Goal: Task Accomplishment & Management: Manage account settings

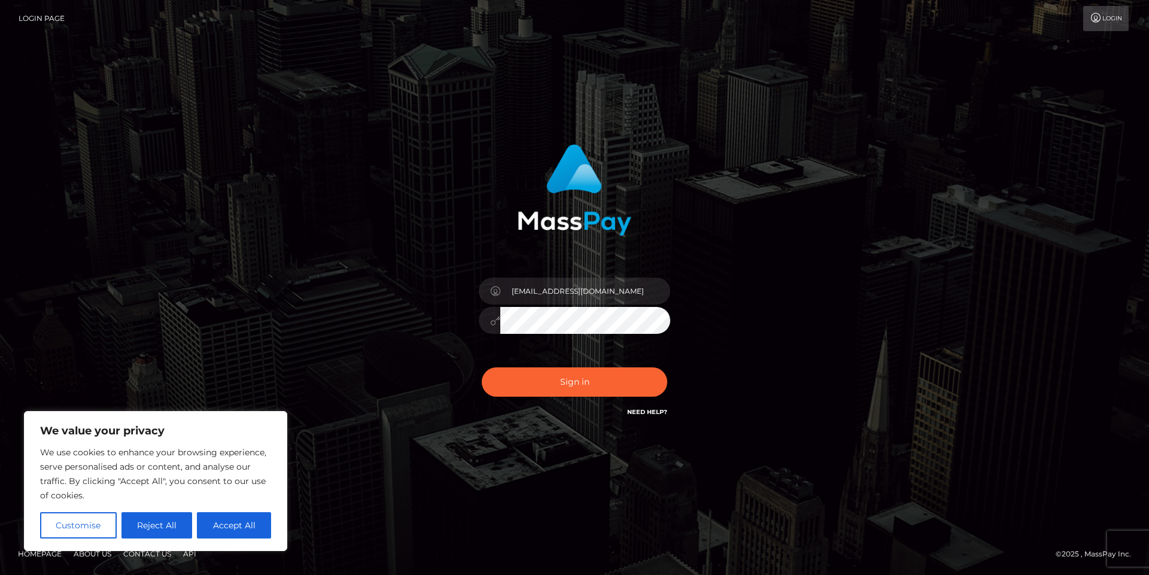
type input "OceanSchutt61@hotmail.com"
click at [577, 380] on button "Sign in" at bounding box center [575, 382] width 186 height 29
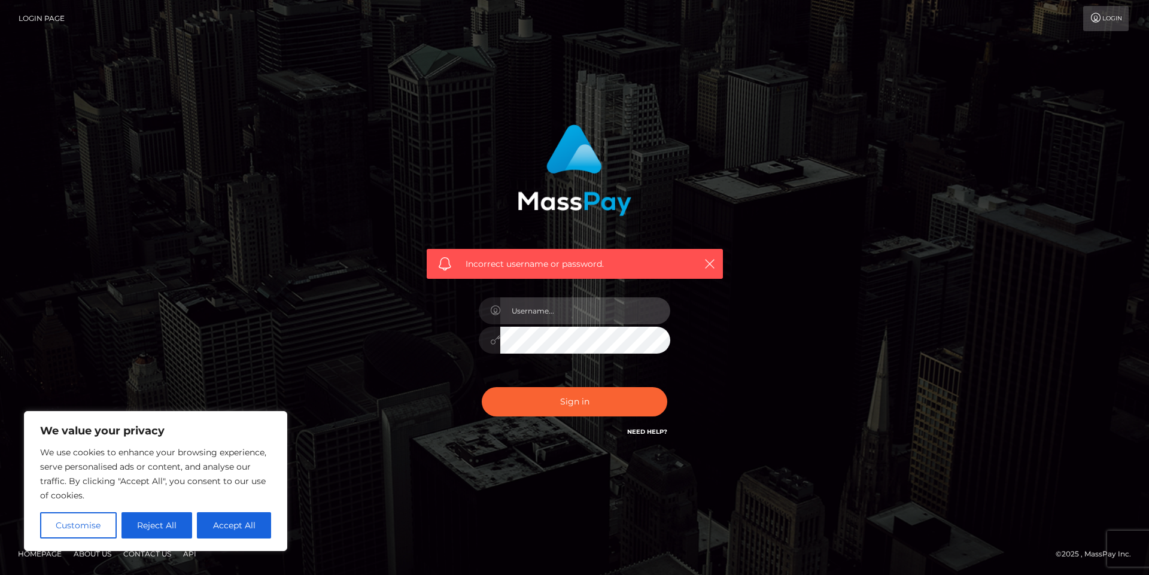
click at [589, 312] on input "text" at bounding box center [585, 311] width 170 height 27
type input "[EMAIL_ADDRESS][DOMAIN_NAME]"
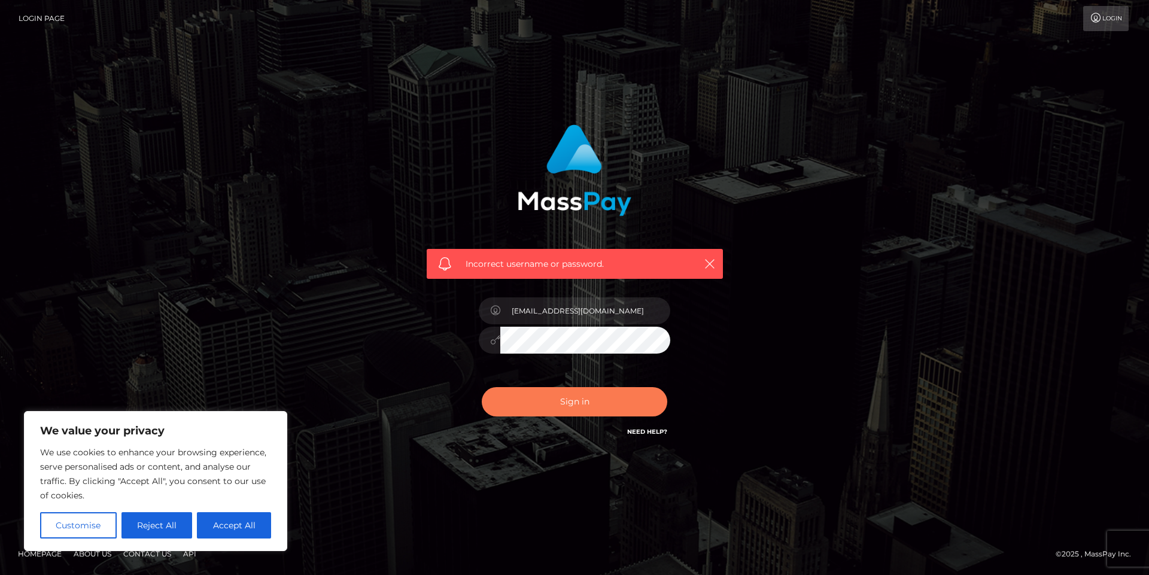
click at [527, 398] on button "Sign in" at bounding box center [575, 401] width 186 height 29
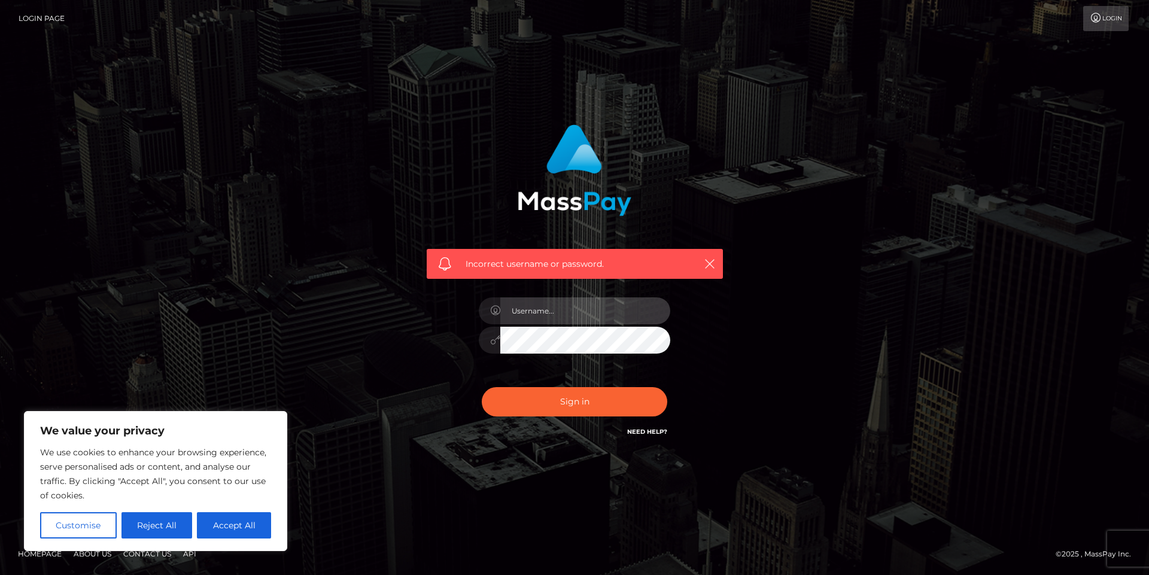
click at [538, 308] on input "text" at bounding box center [585, 311] width 170 height 27
type input "[EMAIL_ADDRESS][DOMAIN_NAME]"
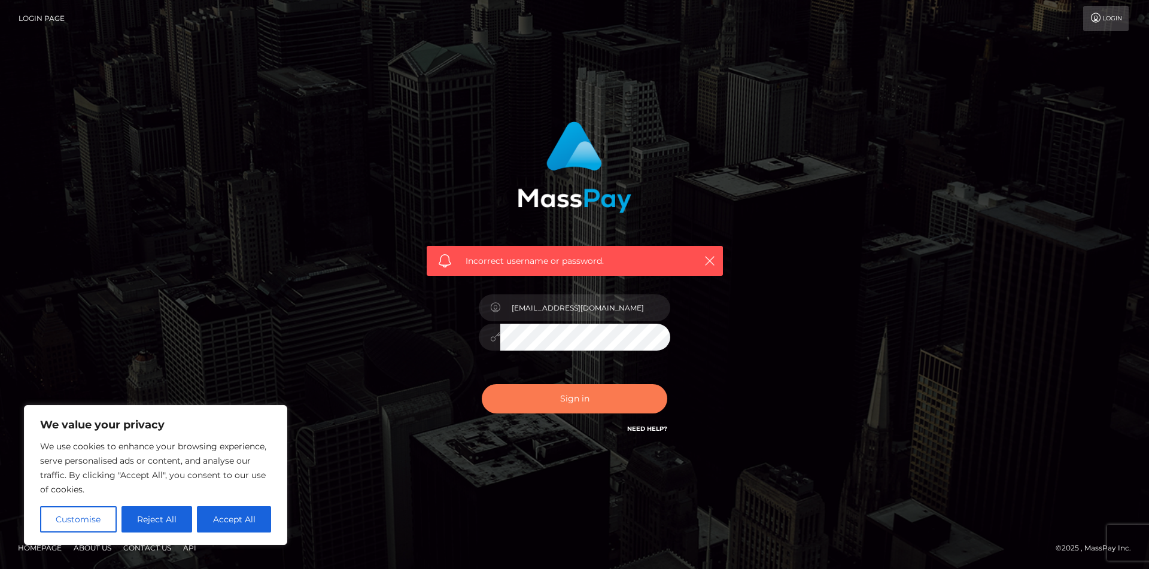
click at [612, 394] on button "Sign in" at bounding box center [575, 398] width 186 height 29
click at [581, 400] on button "Sign in" at bounding box center [575, 398] width 186 height 29
click at [243, 518] on button "Accept All" at bounding box center [234, 519] width 74 height 26
checkbox input "true"
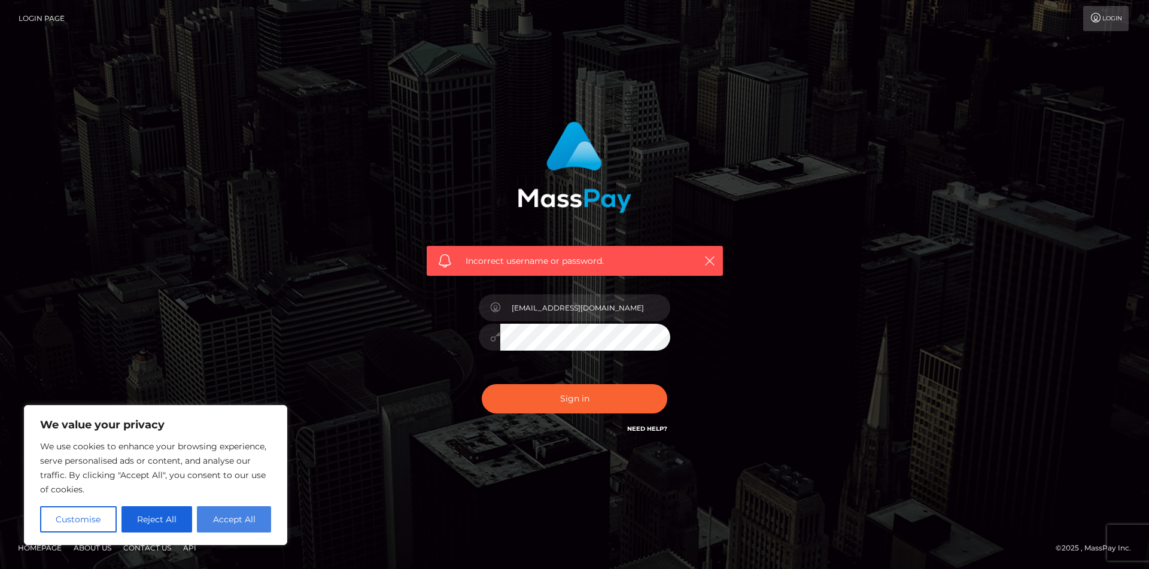
checkbox input "true"
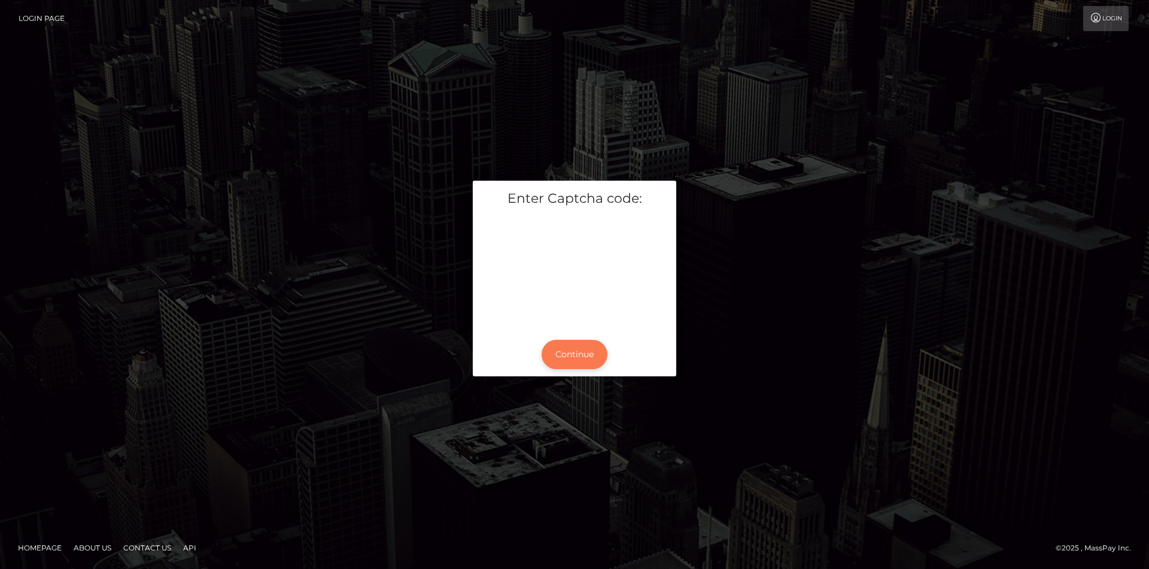
click at [575, 341] on button "Continue" at bounding box center [575, 354] width 66 height 29
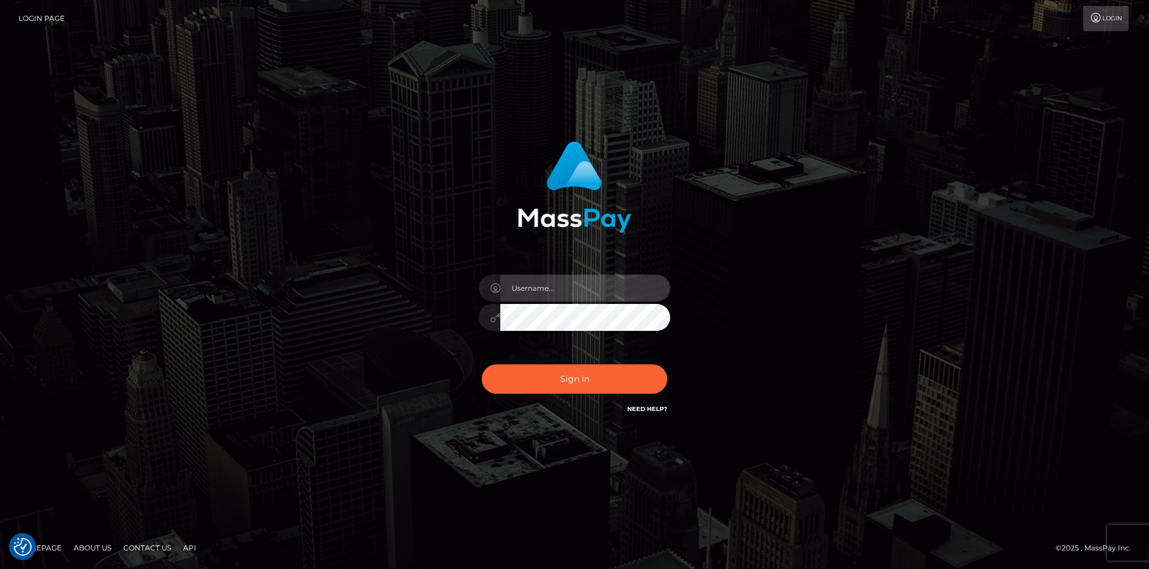
type input "[EMAIL_ADDRESS][DOMAIN_NAME]"
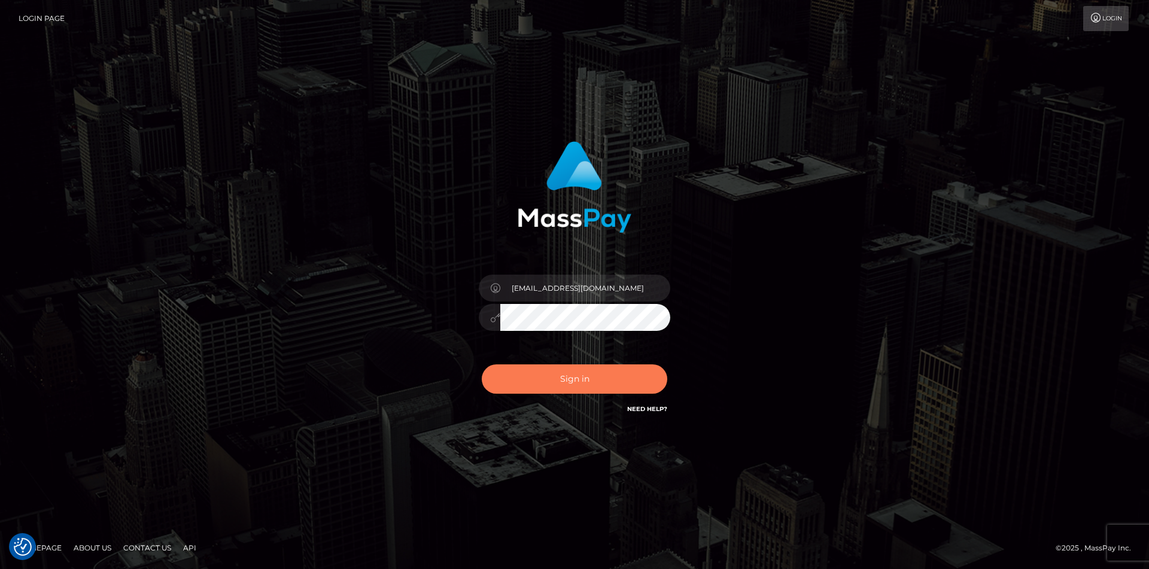
click at [572, 381] on button "Sign in" at bounding box center [575, 379] width 186 height 29
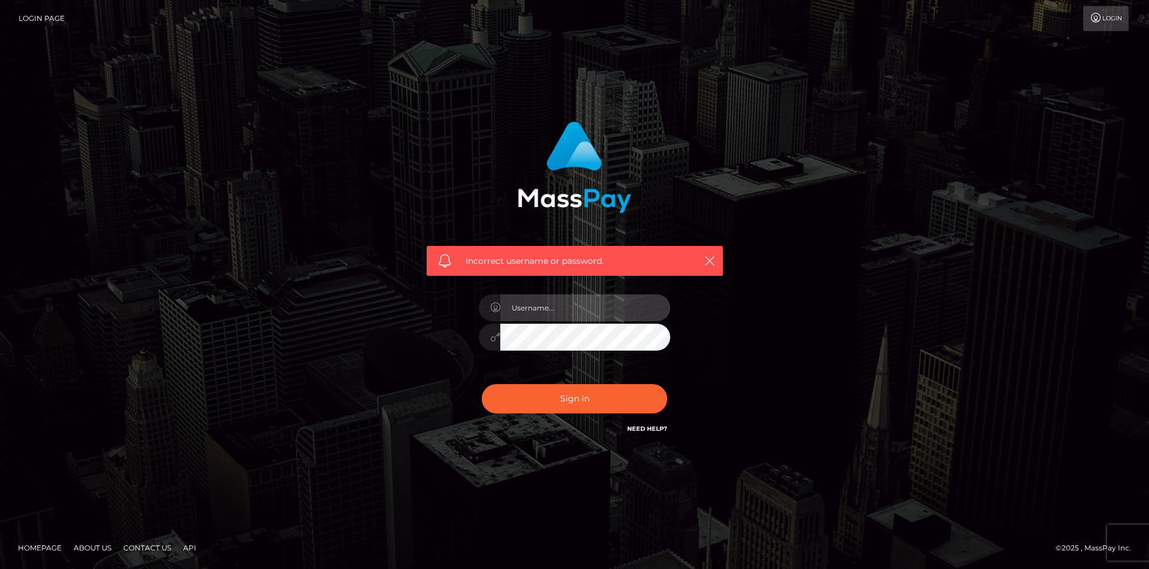
type input "[EMAIL_ADDRESS][DOMAIN_NAME]"
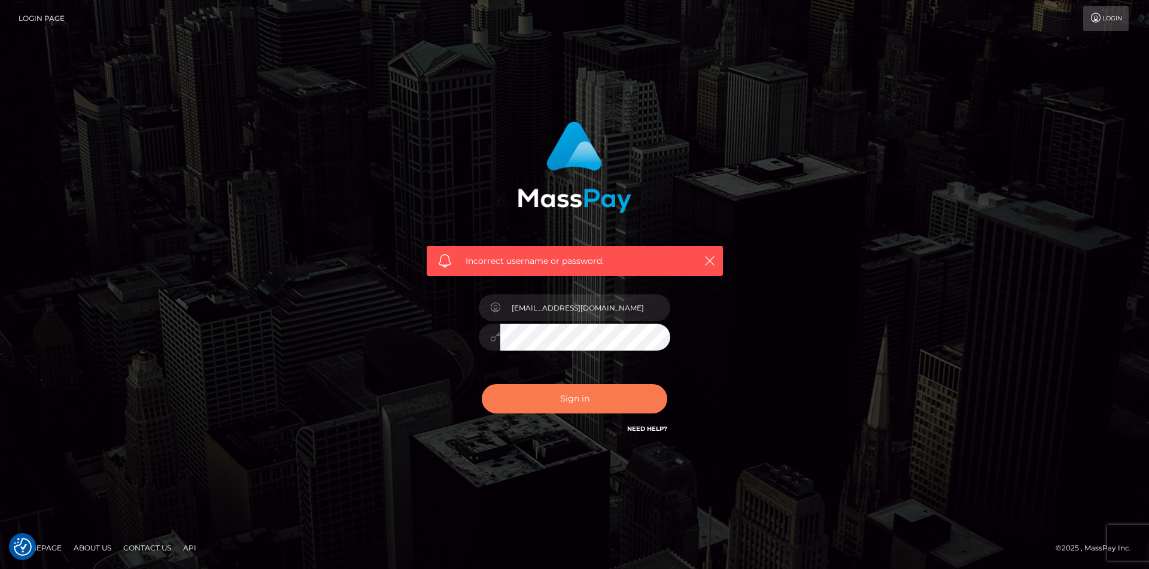
click at [524, 390] on button "Sign in" at bounding box center [575, 398] width 186 height 29
